Goal: Information Seeking & Learning: Learn about a topic

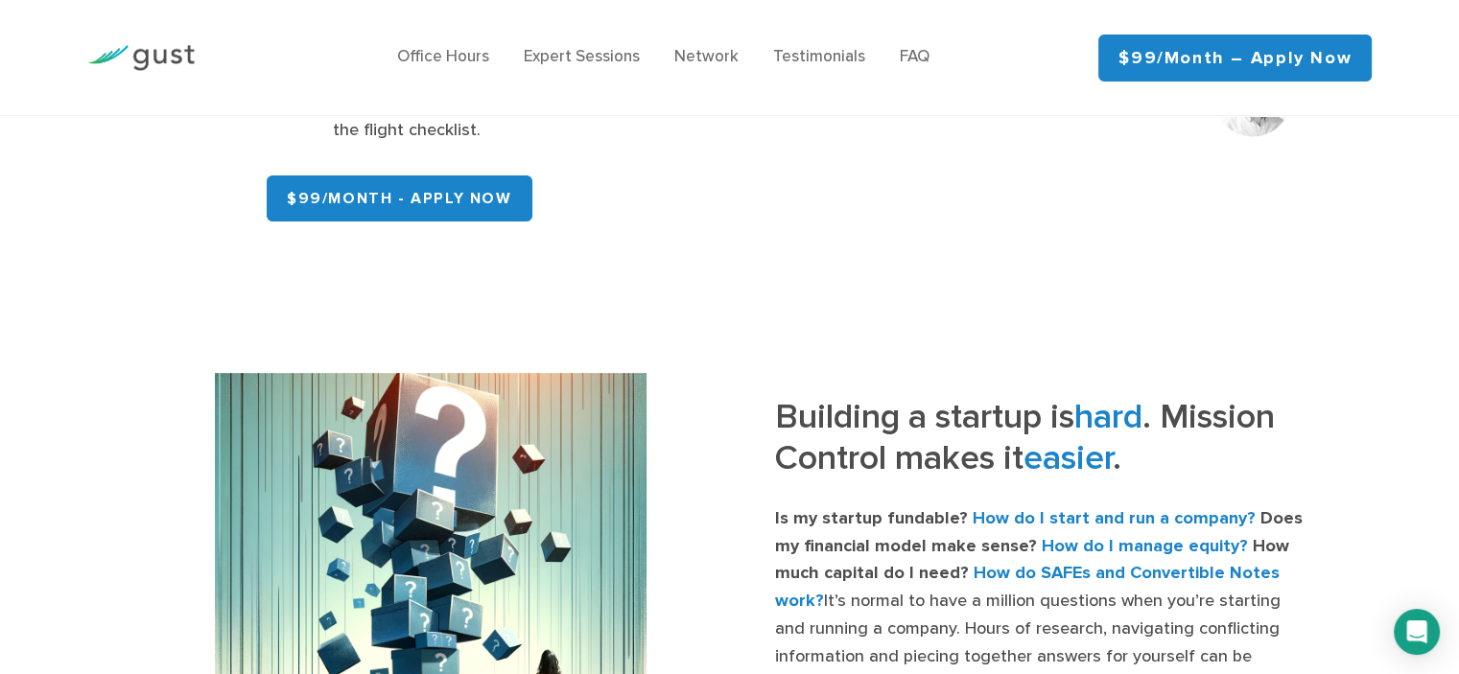
scroll to position [192, 0]
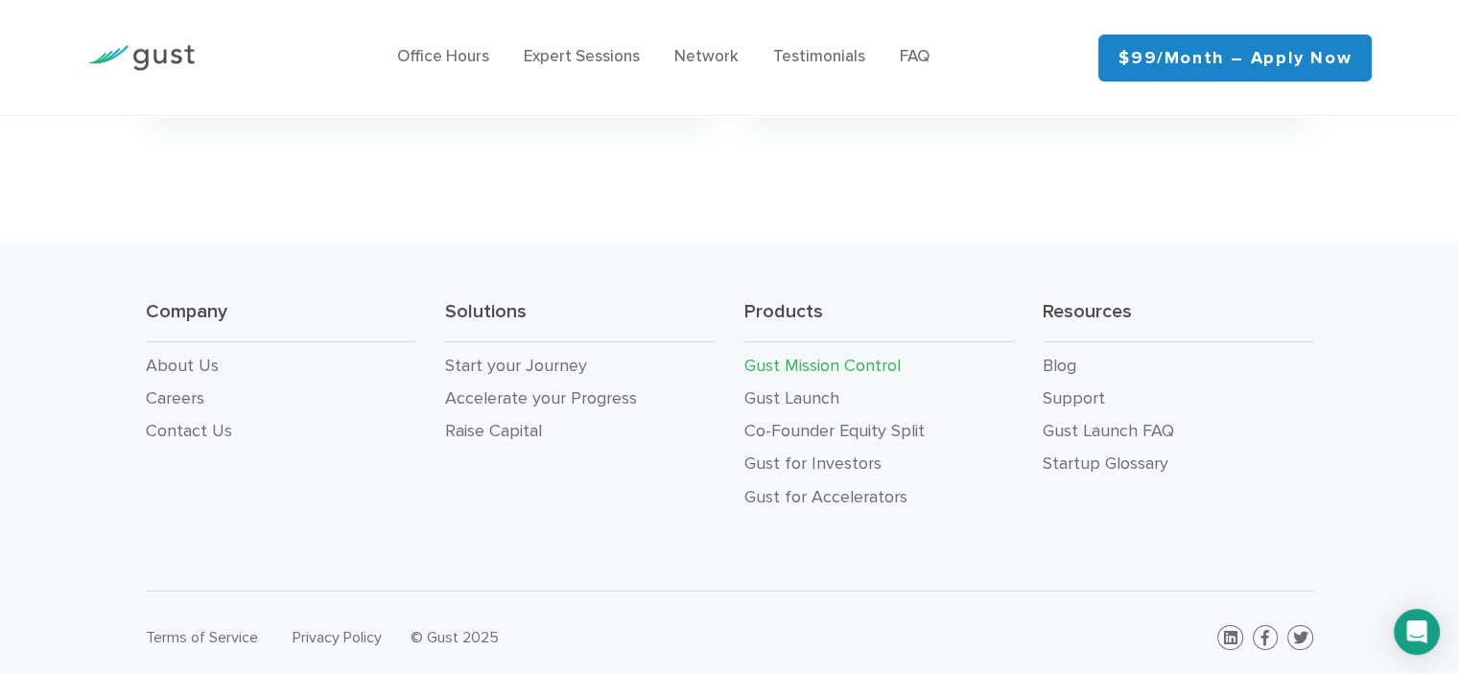
scroll to position [6617, 0]
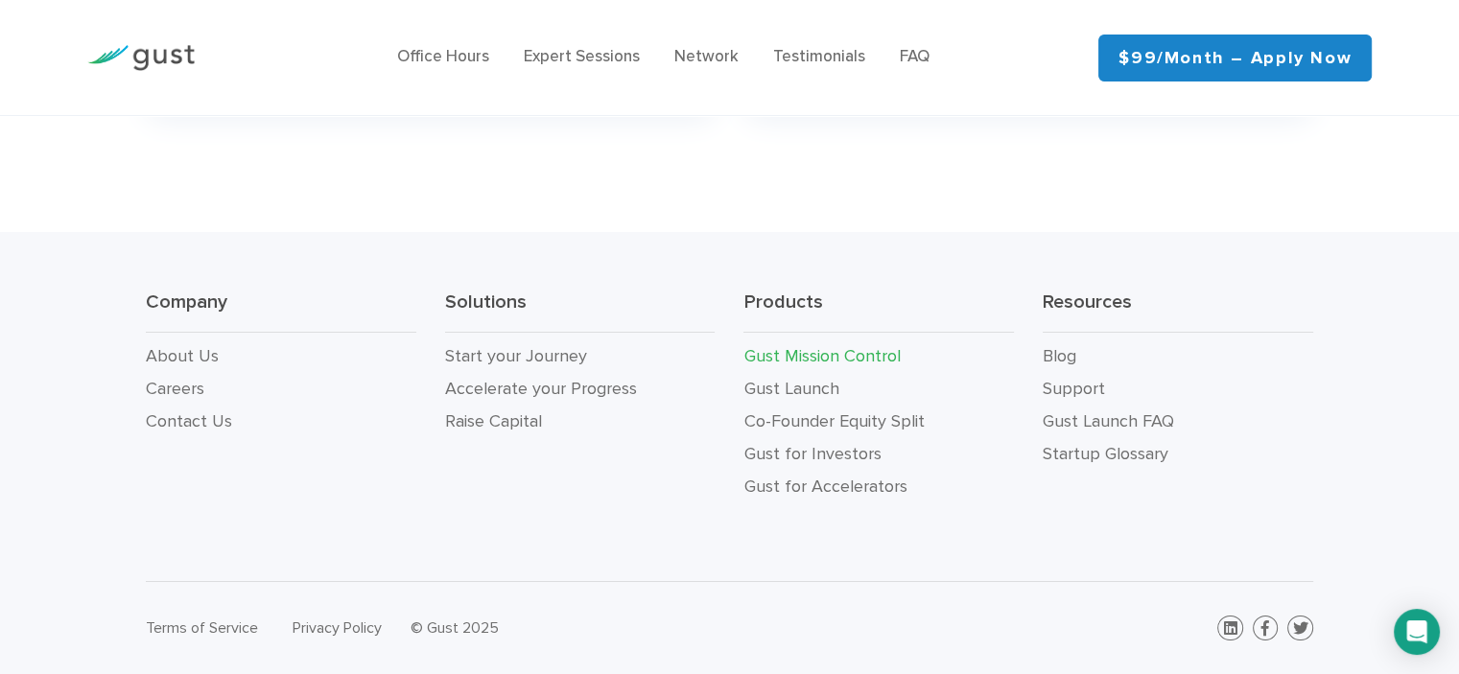
scroll to position [7173, 0]
click at [927, 78] on h4 "Does this include discounts?" at bounding box center [1004, 64] width 450 height 28
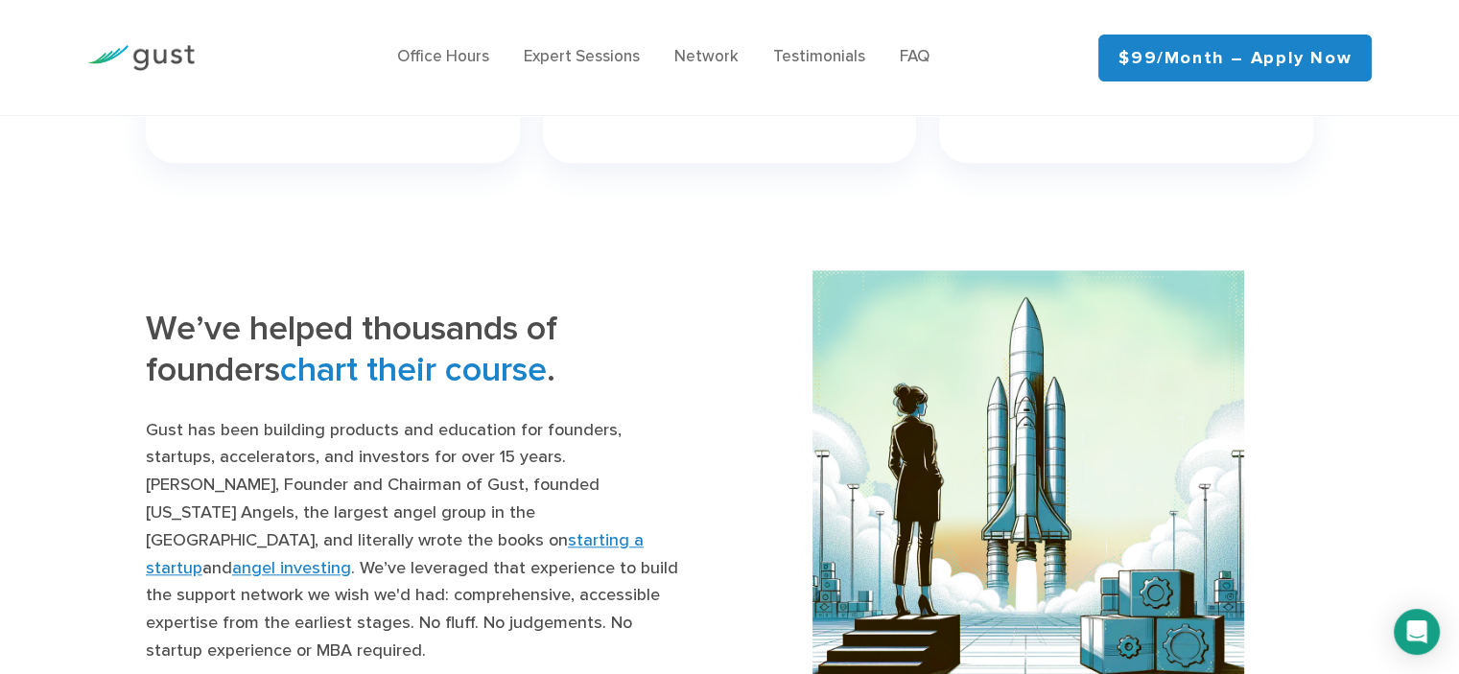
scroll to position [1611, 0]
